Goal: Task Accomplishment & Management: Manage account settings

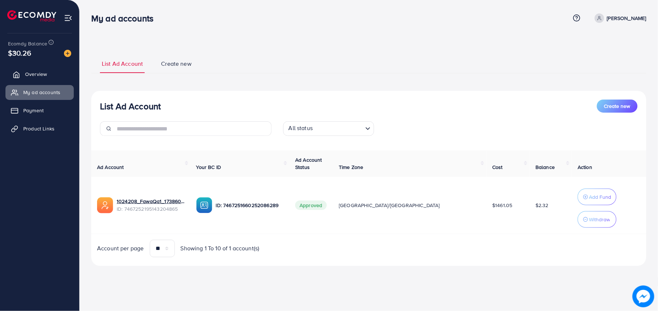
drag, startPoint x: 0, startPoint y: 0, endPoint x: 50, endPoint y: 73, distance: 88.7
click at [50, 73] on link "Overview" at bounding box center [39, 74] width 68 height 15
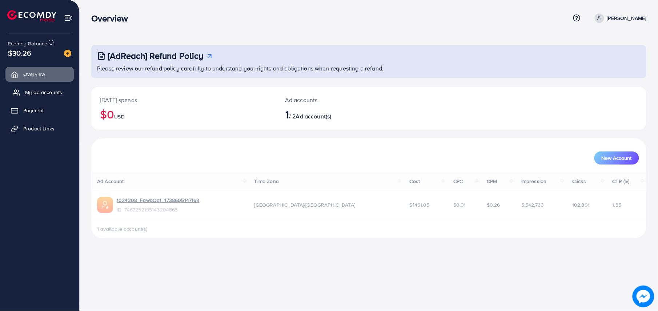
click at [55, 89] on span "My ad accounts" at bounding box center [43, 92] width 37 height 7
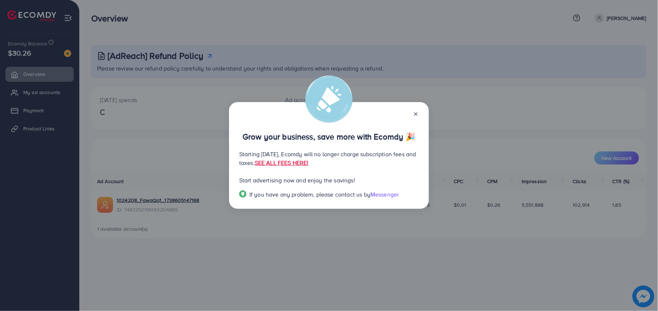
click at [414, 115] on icon at bounding box center [416, 114] width 6 height 6
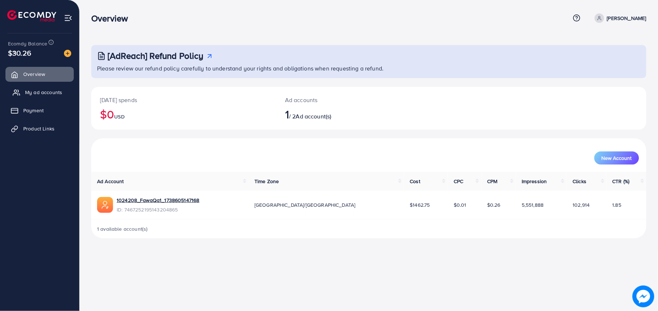
click at [61, 90] on span "My ad accounts" at bounding box center [43, 92] width 37 height 7
